Goal: Information Seeking & Learning: Learn about a topic

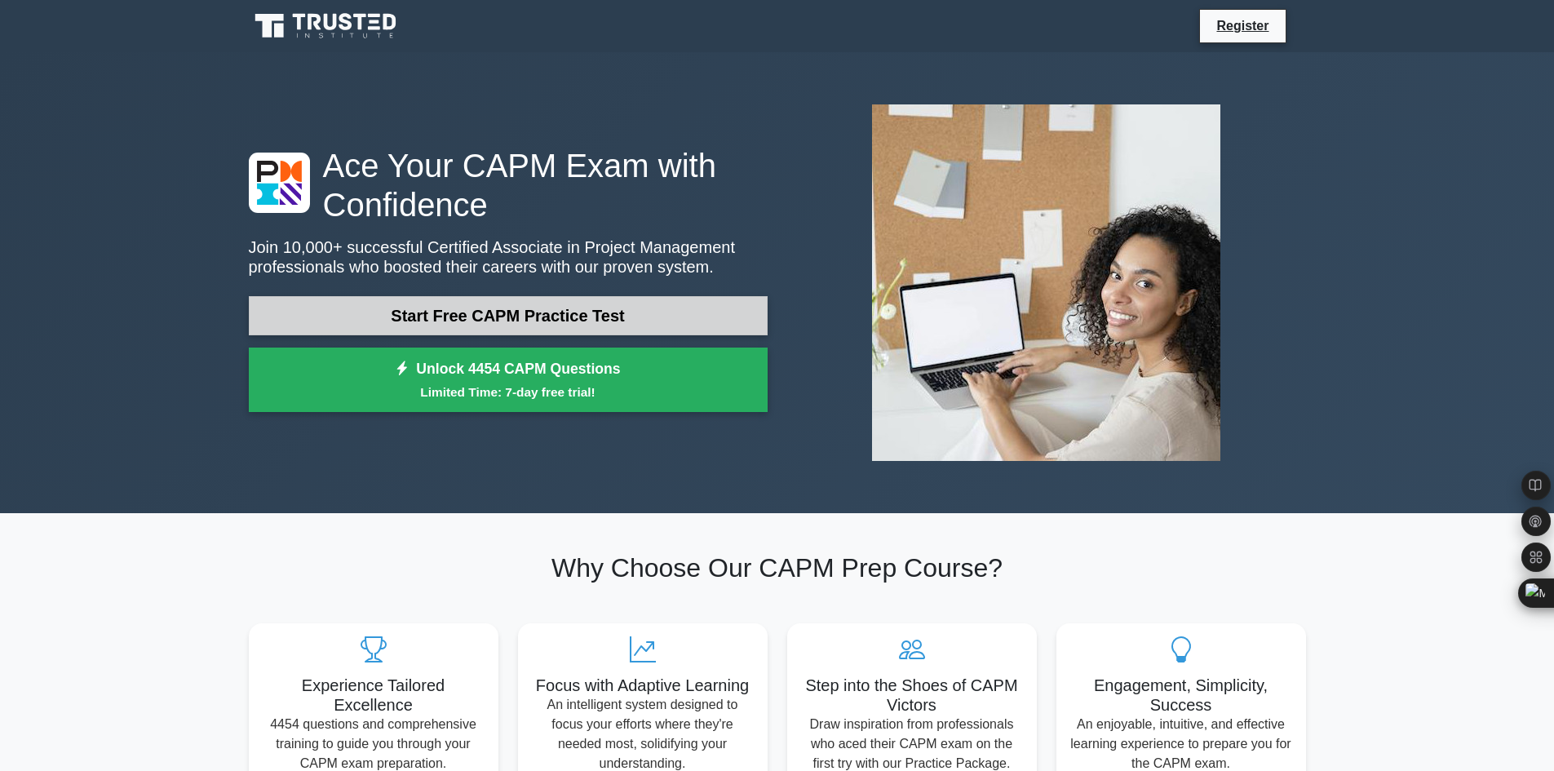
click at [600, 304] on link "Start Free CAPM Practice Test" at bounding box center [508, 315] width 519 height 39
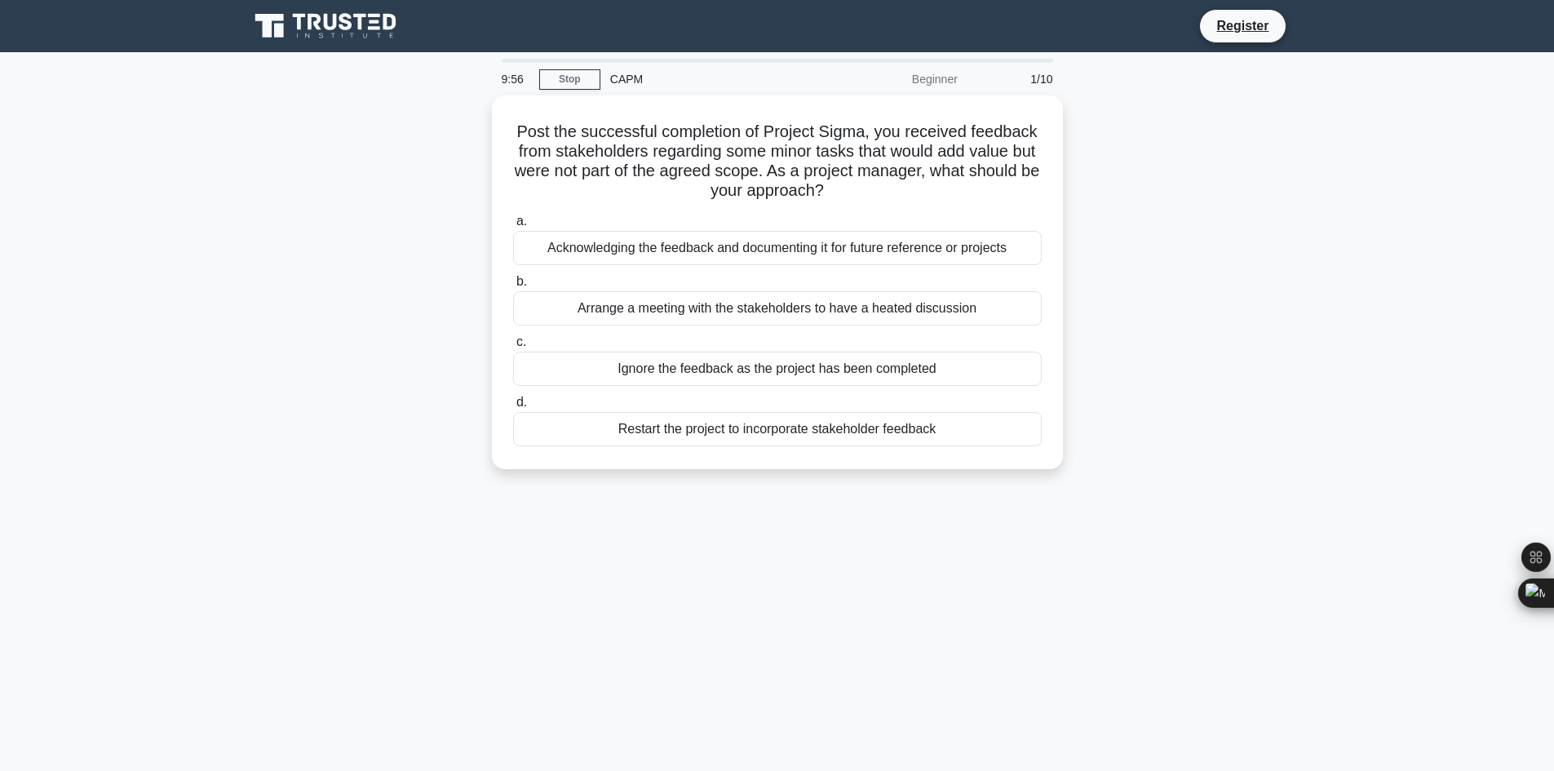
click at [363, 330] on div "Post the successful completion of Project Sigma, you received feedback from sta…" at bounding box center [777, 291] width 1077 height 393
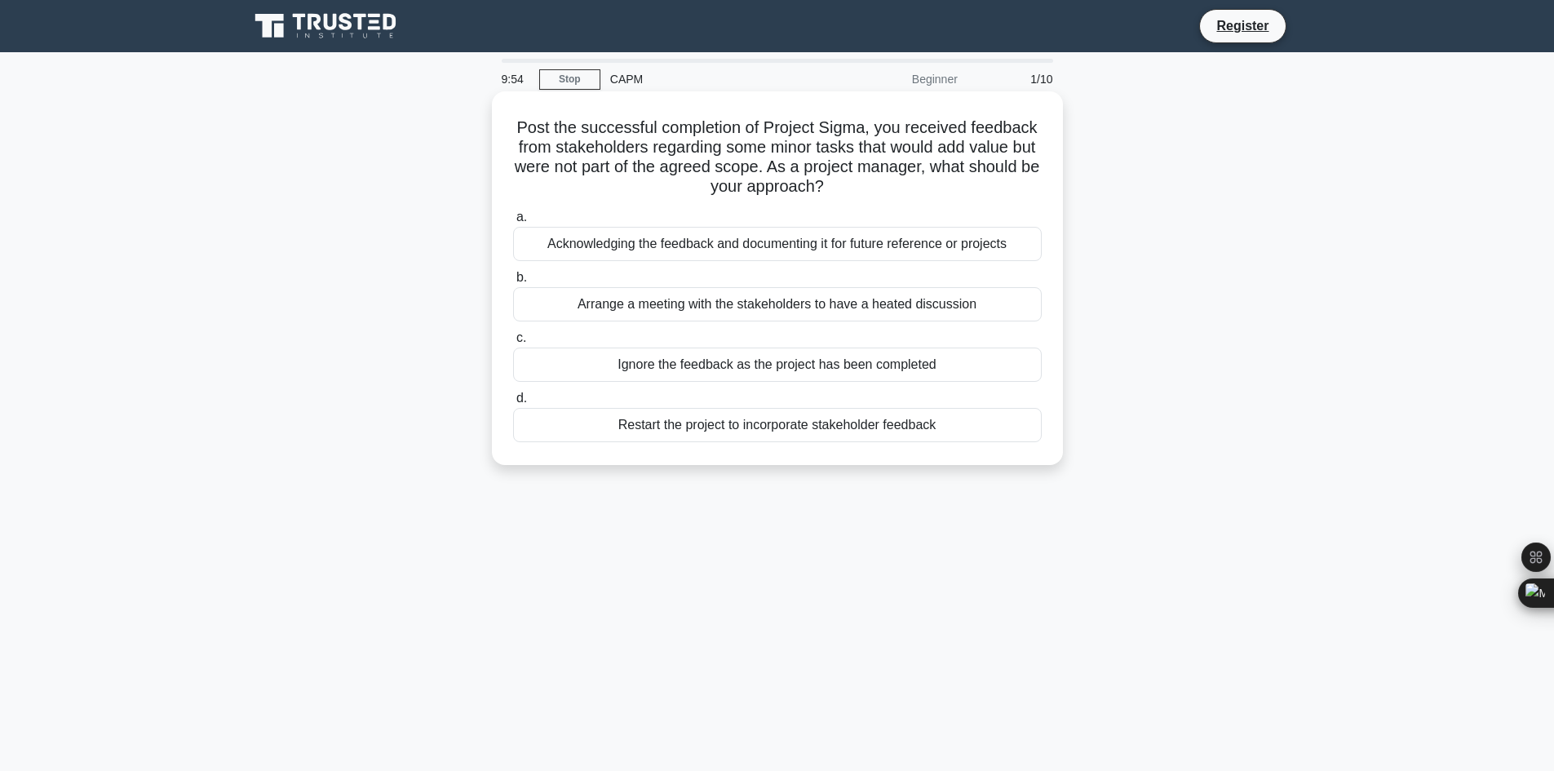
click at [696, 237] on div "Acknowledging the feedback and documenting it for future reference or projects" at bounding box center [777, 244] width 529 height 34
click at [513, 223] on input "a. Acknowledging the feedback and documenting it for future reference or projec…" at bounding box center [513, 217] width 0 height 11
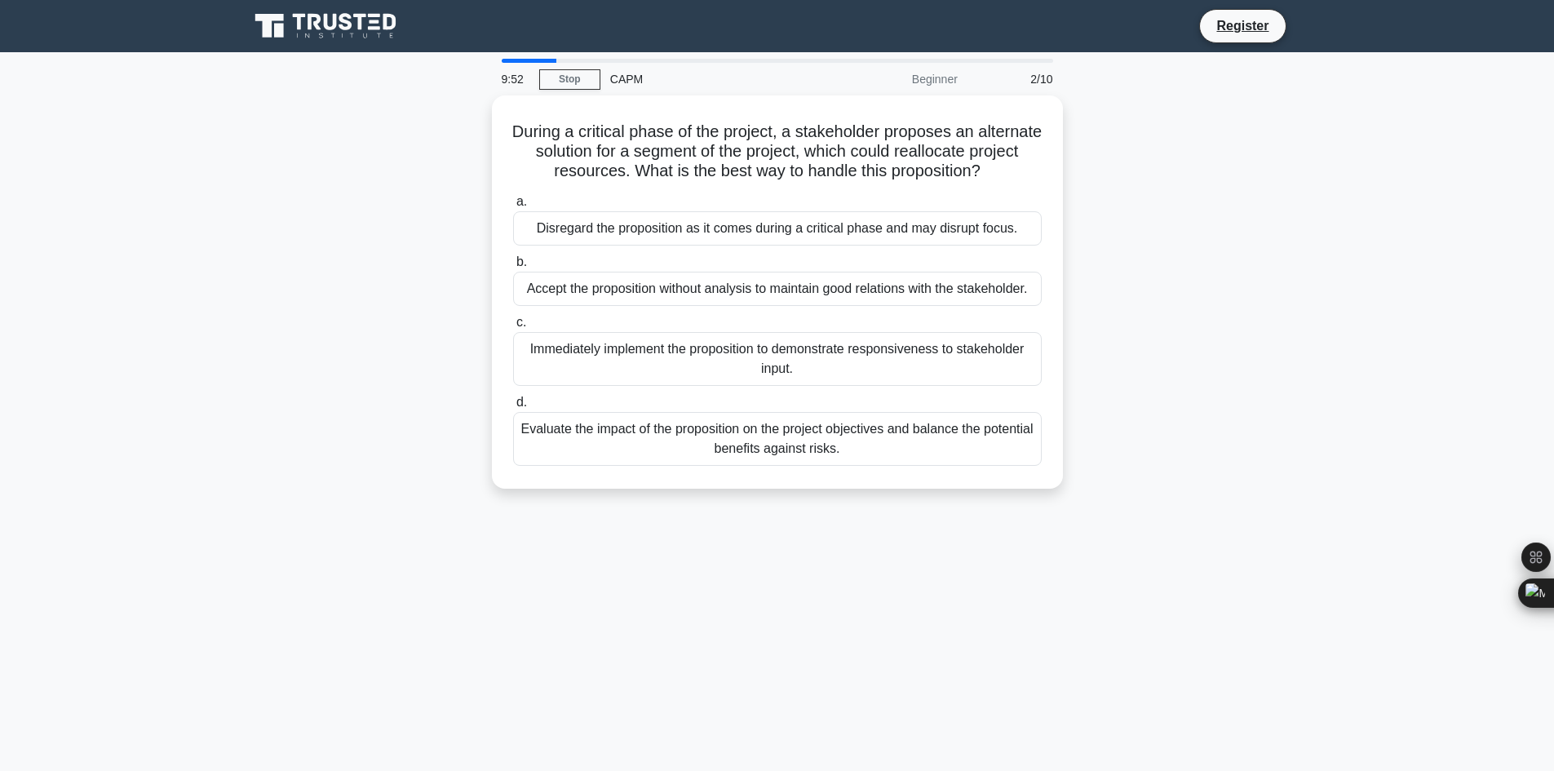
click at [696, 237] on div "Disregard the proposition as it comes during a critical phase and may disrupt f…" at bounding box center [777, 228] width 529 height 34
click at [513, 207] on input "a. Disregard the proposition as it comes during a critical phase and may disrup…" at bounding box center [513, 202] width 0 height 11
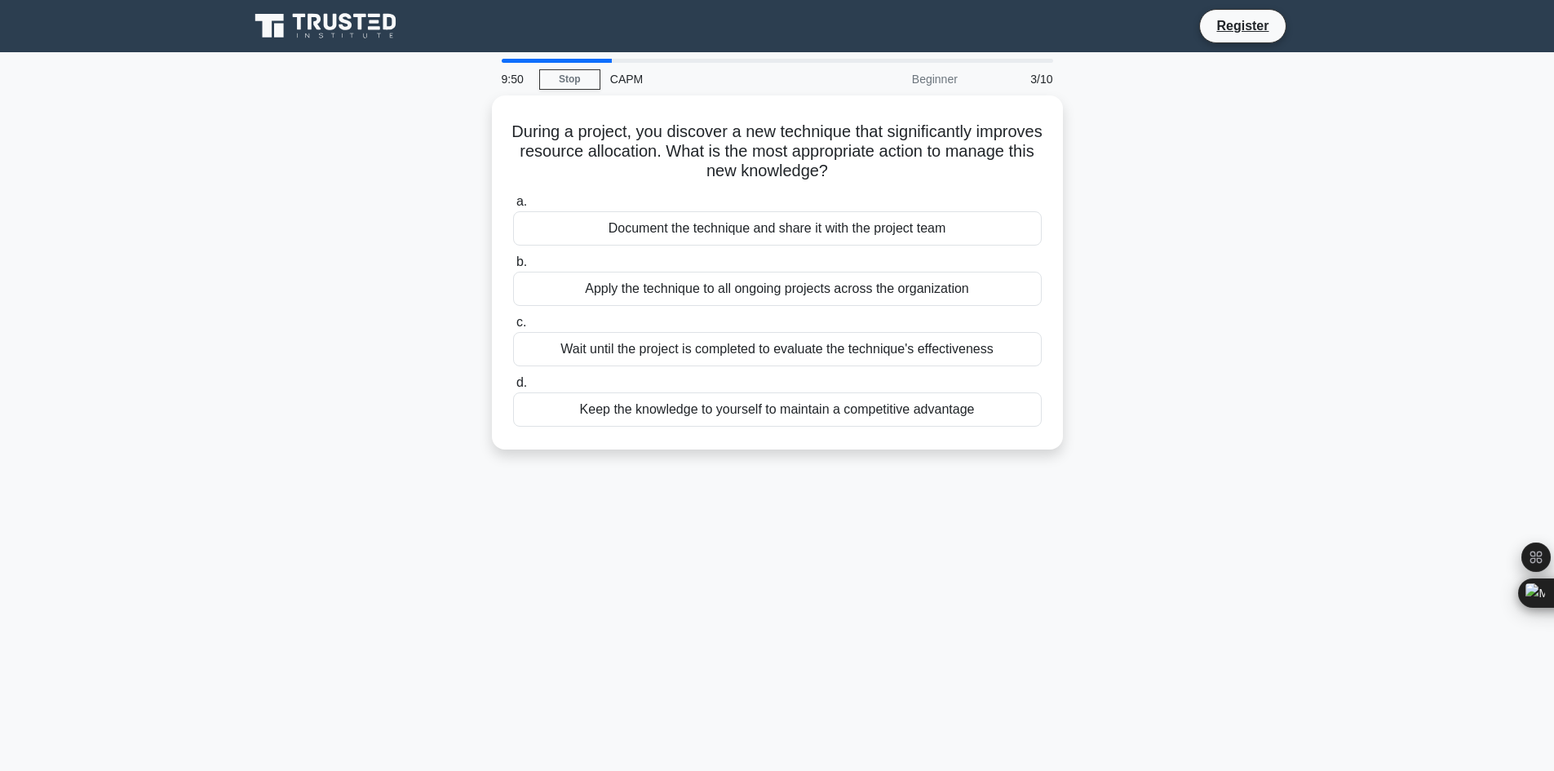
click at [696, 237] on div "Document the technique and share it with the project team" at bounding box center [777, 228] width 529 height 34
click at [513, 207] on input "a. Document the technique and share it with the project team" at bounding box center [513, 202] width 0 height 11
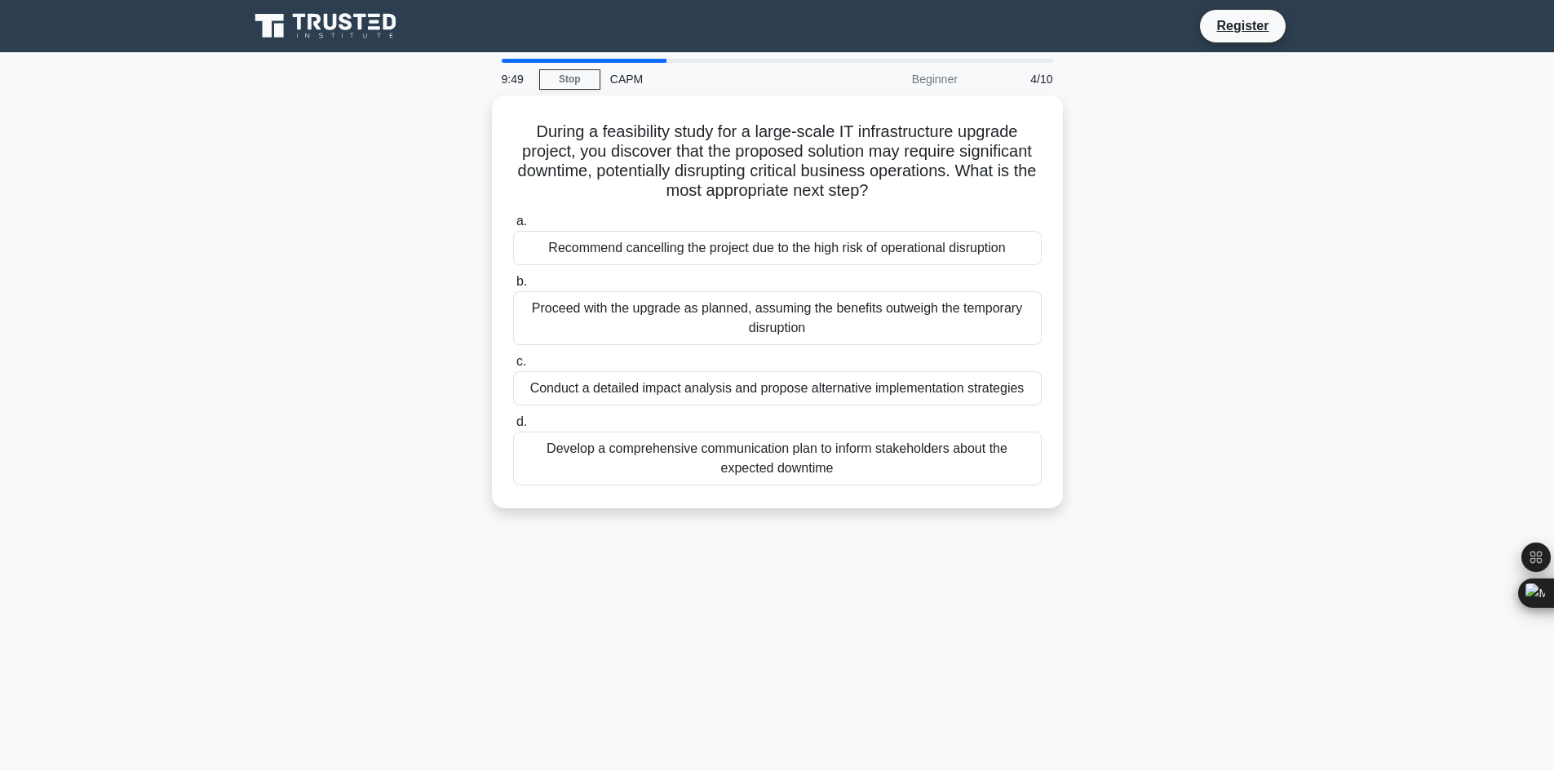
click at [696, 237] on div "Recommend cancelling the project due to the high risk of operational disruption" at bounding box center [777, 248] width 529 height 34
click at [513, 227] on input "a. Recommend cancelling the project due to the high risk of operational disrupt…" at bounding box center [513, 221] width 0 height 11
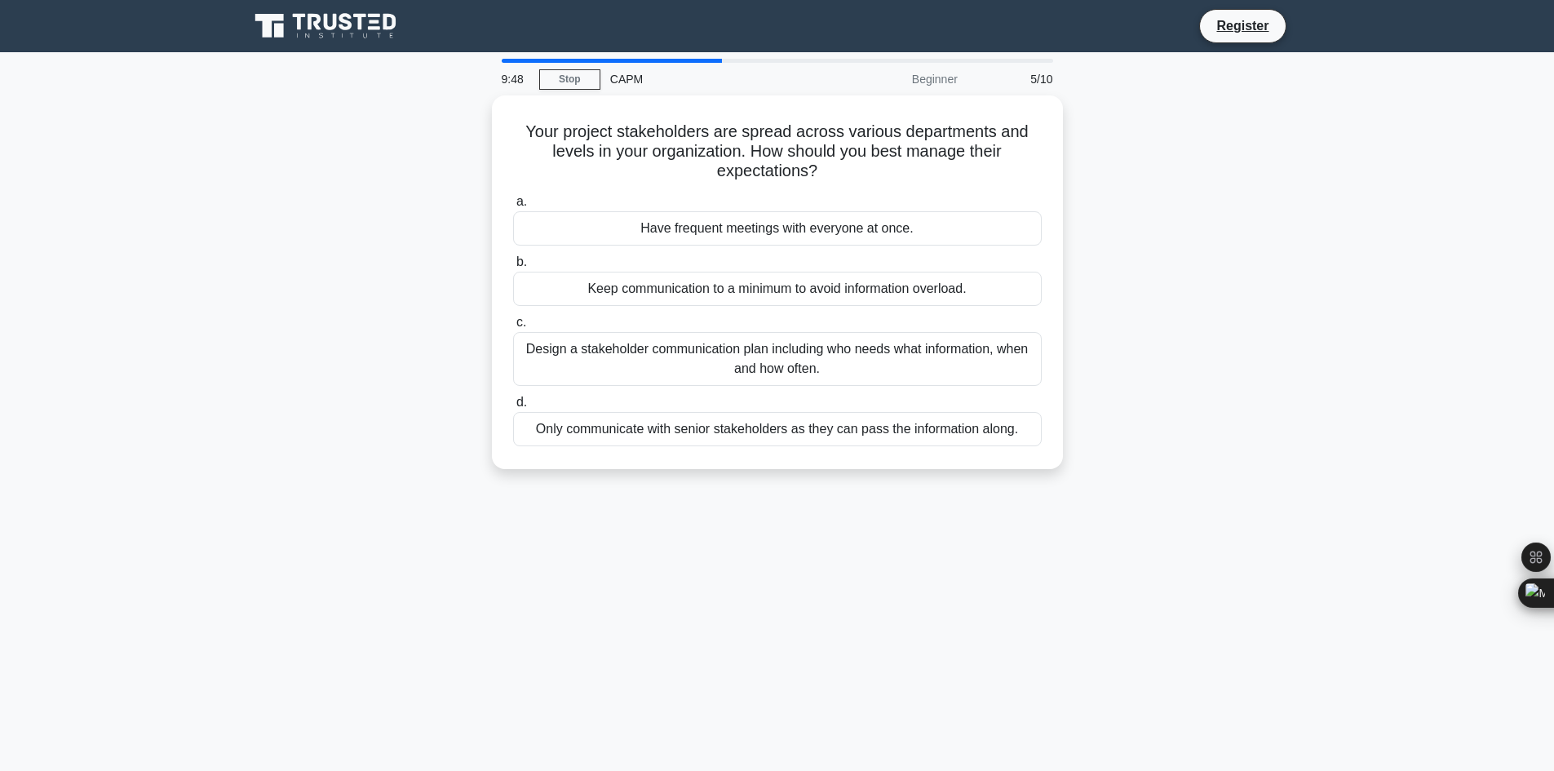
click at [696, 237] on div "Have frequent meetings with everyone at once." at bounding box center [777, 228] width 529 height 34
click at [513, 207] on input "a. Have frequent meetings with everyone at once." at bounding box center [513, 202] width 0 height 11
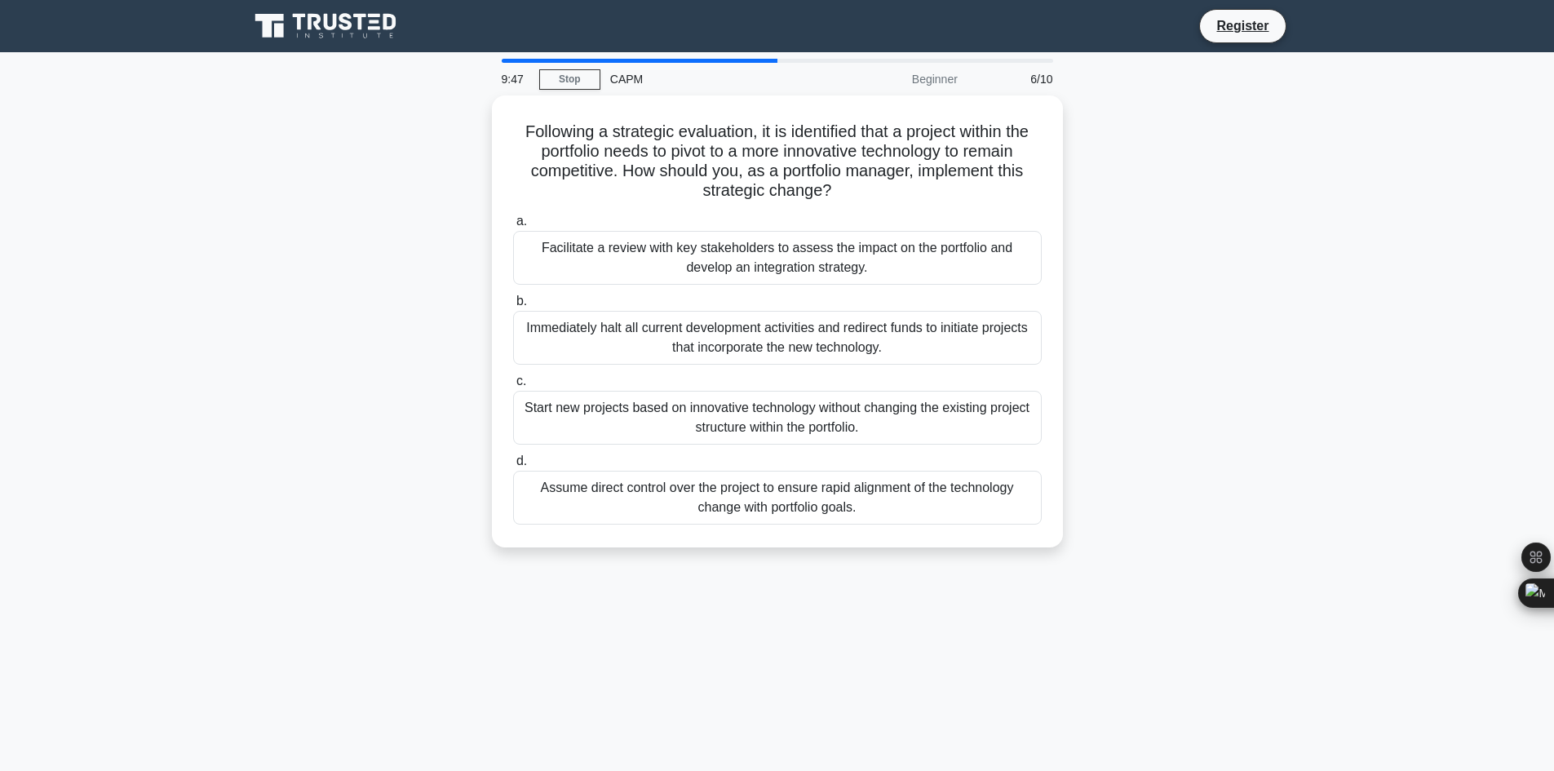
click at [696, 237] on div "Facilitate a review with key stakeholders to assess the impact on the portfolio…" at bounding box center [777, 258] width 529 height 54
click at [513, 227] on input "a. Facilitate a review with key stakeholders to assess the impact on the portfo…" at bounding box center [513, 221] width 0 height 11
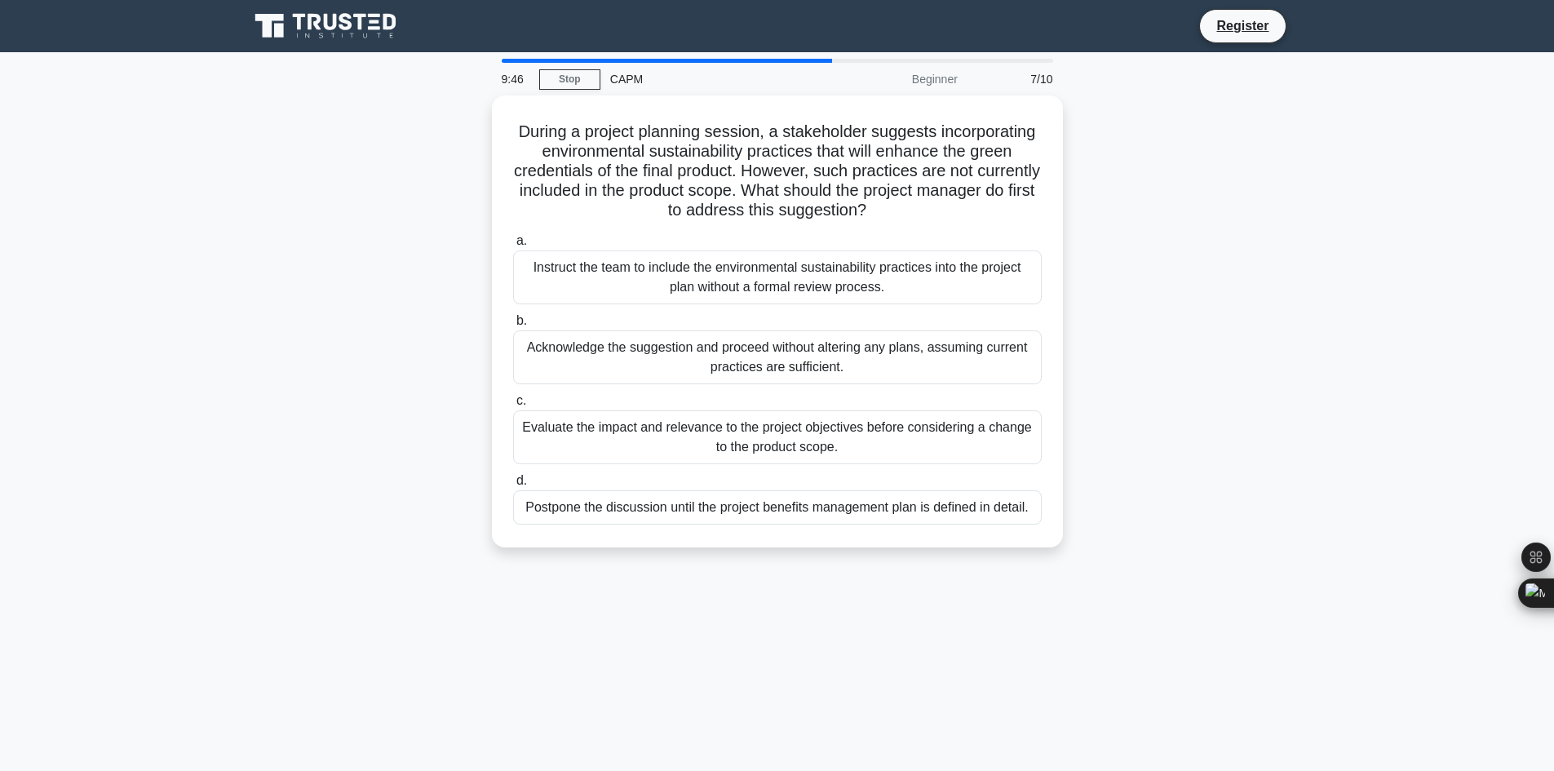
click at [696, 237] on label "a. Instruct the team to include the environmental sustainability practices into…" at bounding box center [777, 267] width 529 height 73
click at [513, 237] on input "a. Instruct the team to include the environmental sustainability practices into…" at bounding box center [513, 241] width 0 height 11
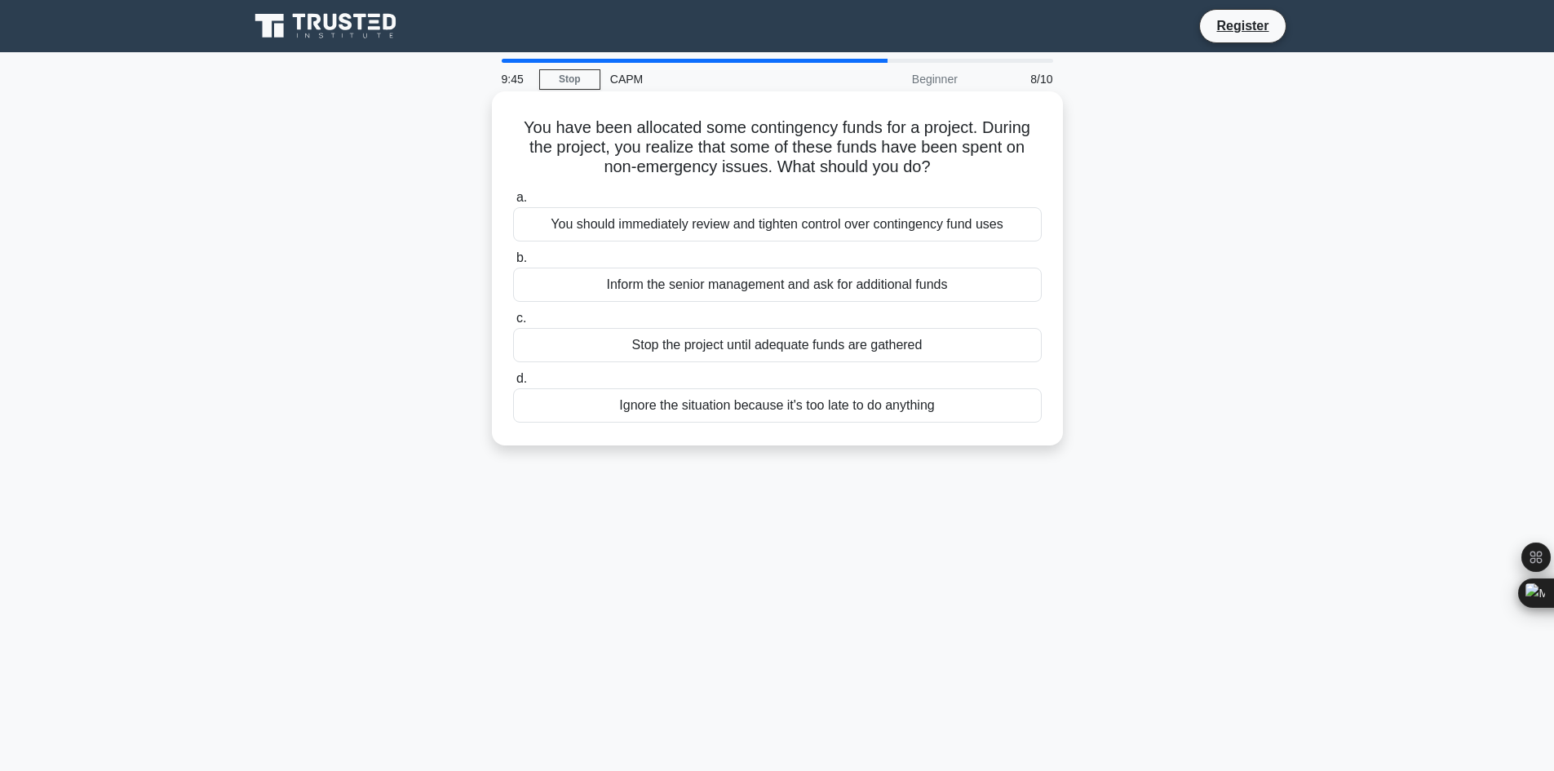
click at [720, 286] on div "Inform the senior management and ask for additional funds" at bounding box center [777, 285] width 529 height 34
click at [513, 264] on input "b. Inform the senior management and ask for additional funds" at bounding box center [513, 258] width 0 height 11
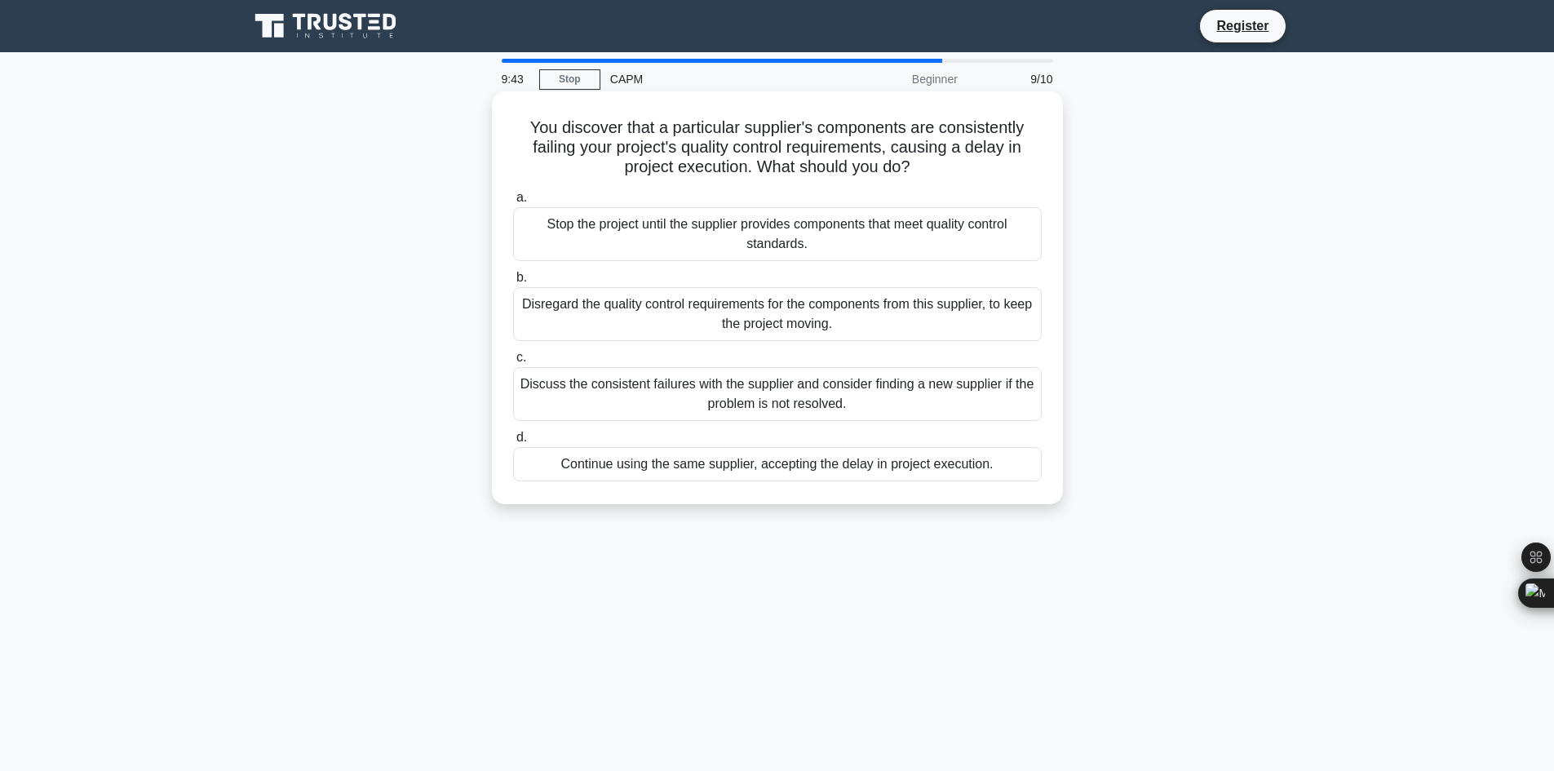
click at [725, 252] on div "Stop the project until the supplier provides components that meet quality contr…" at bounding box center [777, 234] width 529 height 54
click at [513, 203] on input "a. Stop the project until the supplier provides components that meet quality co…" at bounding box center [513, 198] width 0 height 11
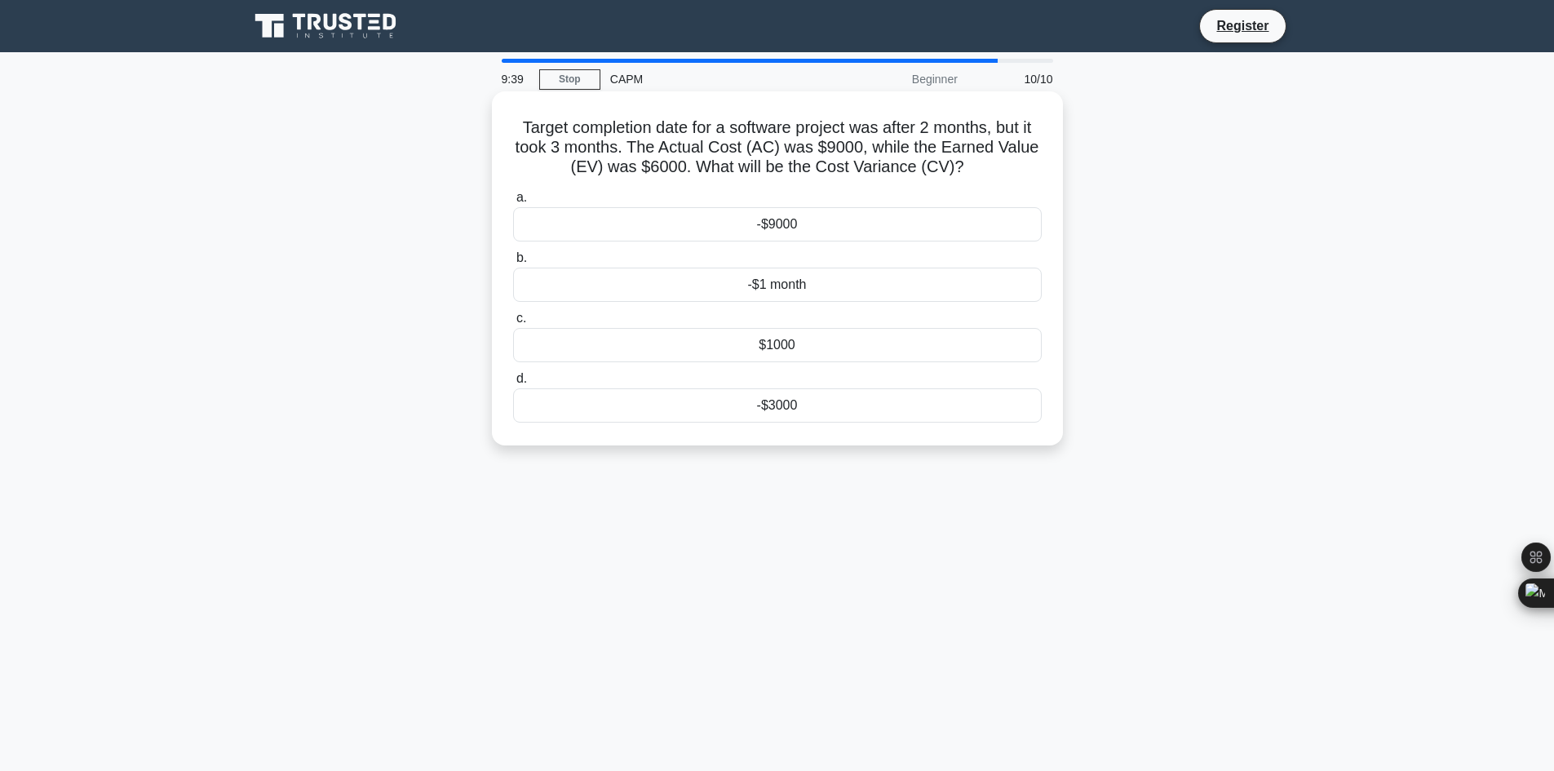
click at [648, 293] on div "-$1 month" at bounding box center [777, 285] width 529 height 34
click at [513, 264] on input "b. -$1 month" at bounding box center [513, 258] width 0 height 11
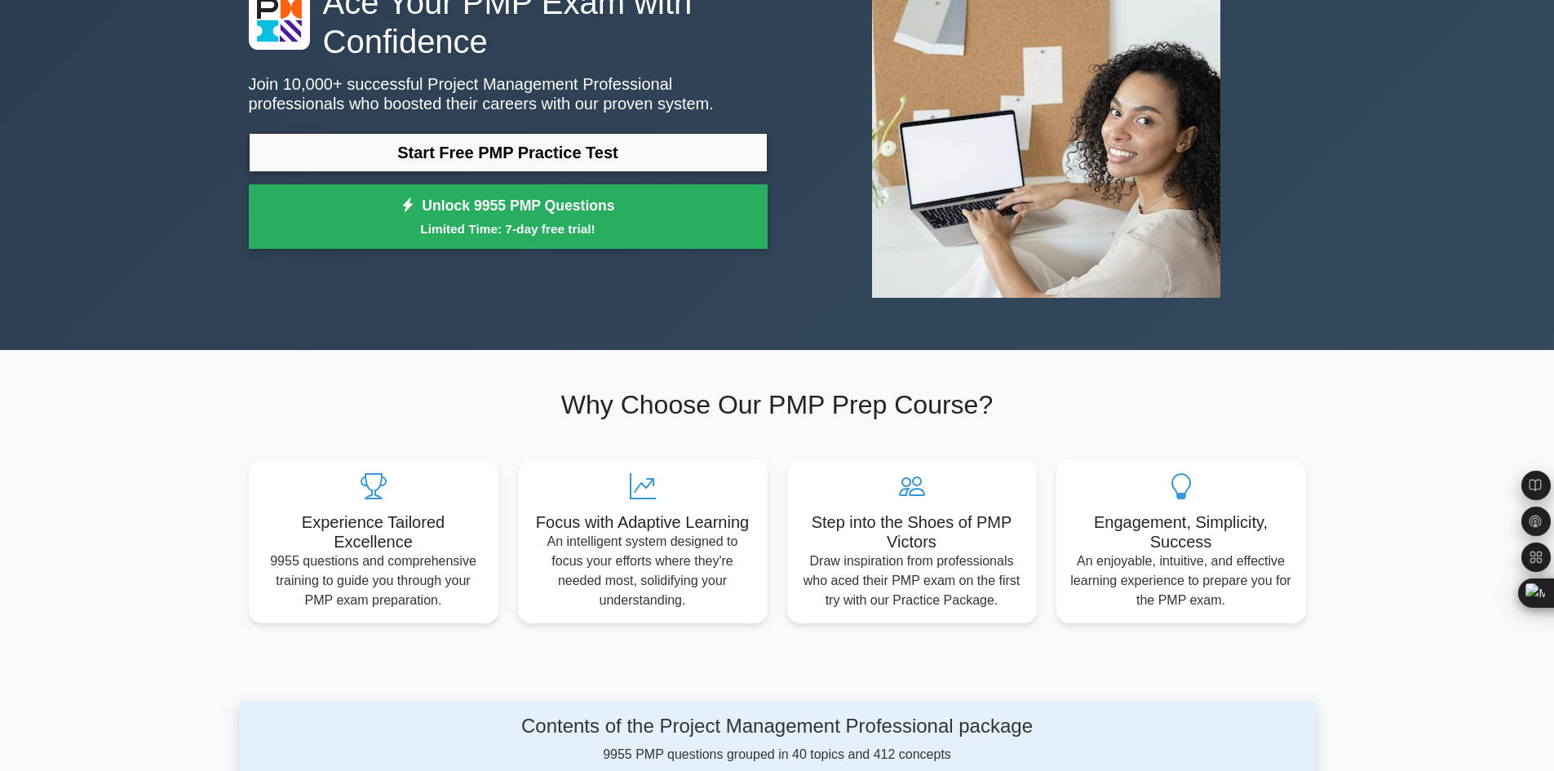
scroll to position [196, 0]
